Goal: Task Accomplishment & Management: Manage account settings

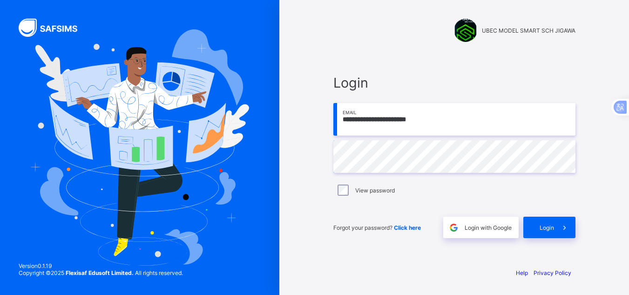
click at [395, 189] on label "View password" at bounding box center [375, 190] width 40 height 7
click at [395, 188] on label "View password" at bounding box center [375, 190] width 40 height 7
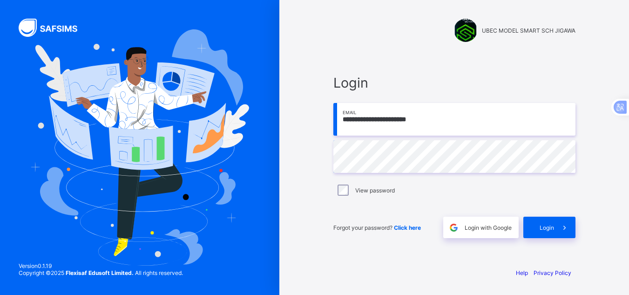
click at [399, 189] on div "View password" at bounding box center [455, 189] width 238 height 11
click at [399, 185] on div "View password" at bounding box center [455, 189] width 238 height 11
